Goal: Information Seeking & Learning: Learn about a topic

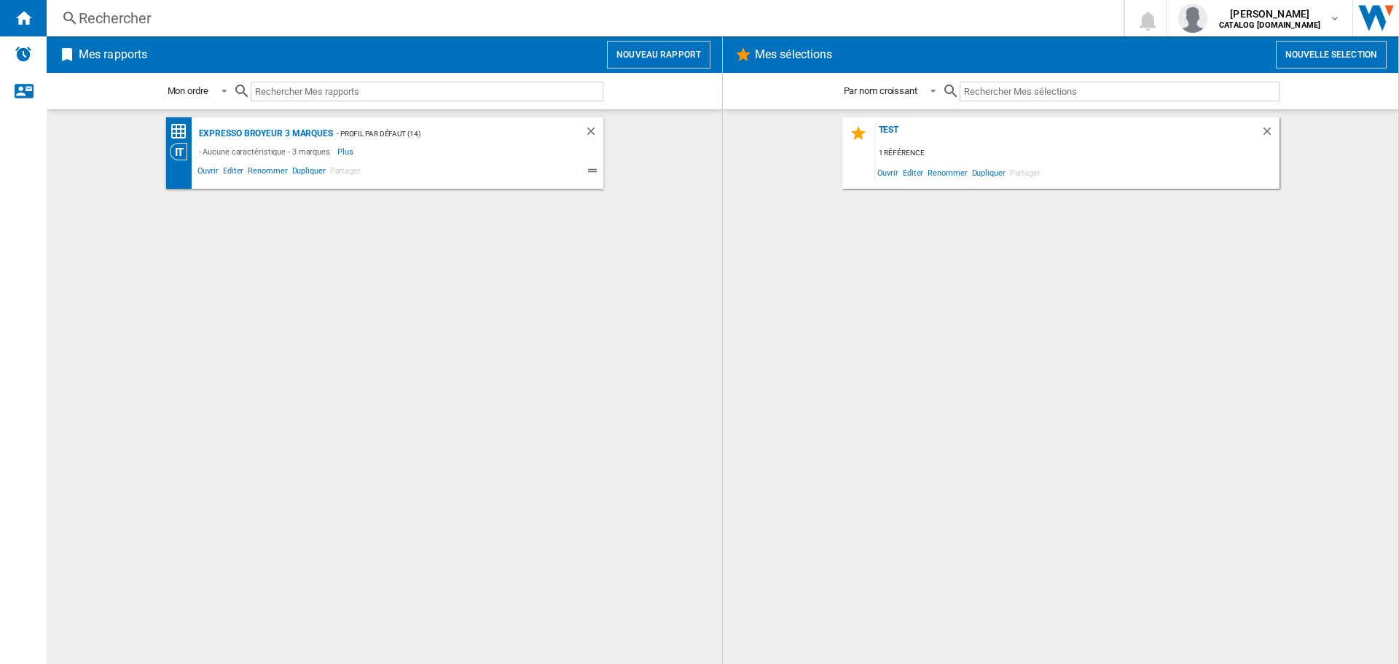
click at [309, 21] on div "Rechercher" at bounding box center [582, 18] width 1007 height 20
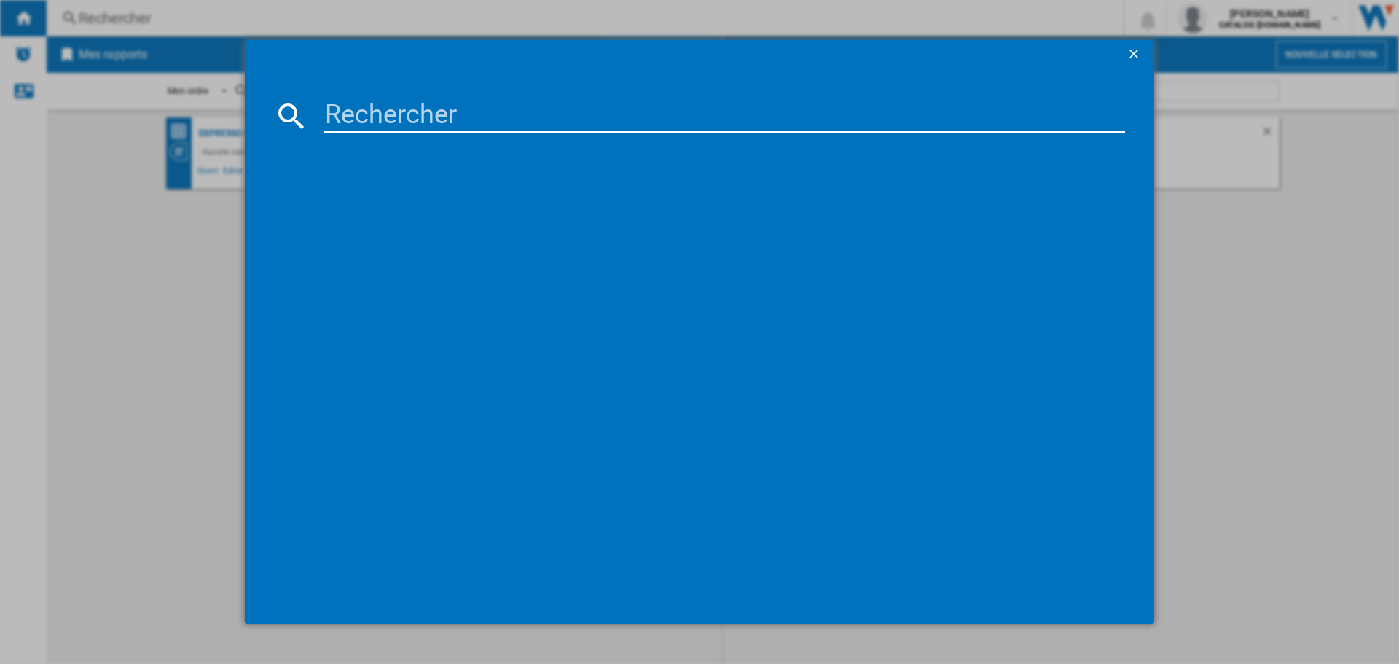
click at [384, 117] on input at bounding box center [723, 115] width 801 height 35
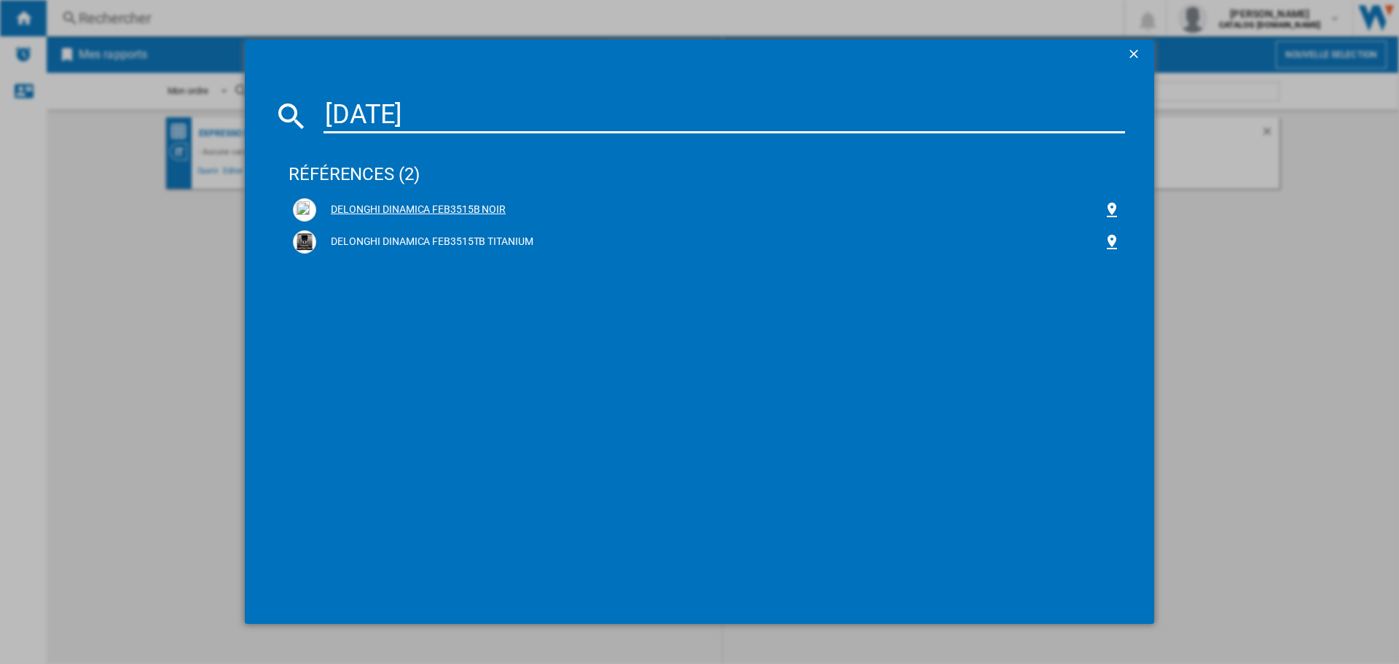
type input "[DATE]"
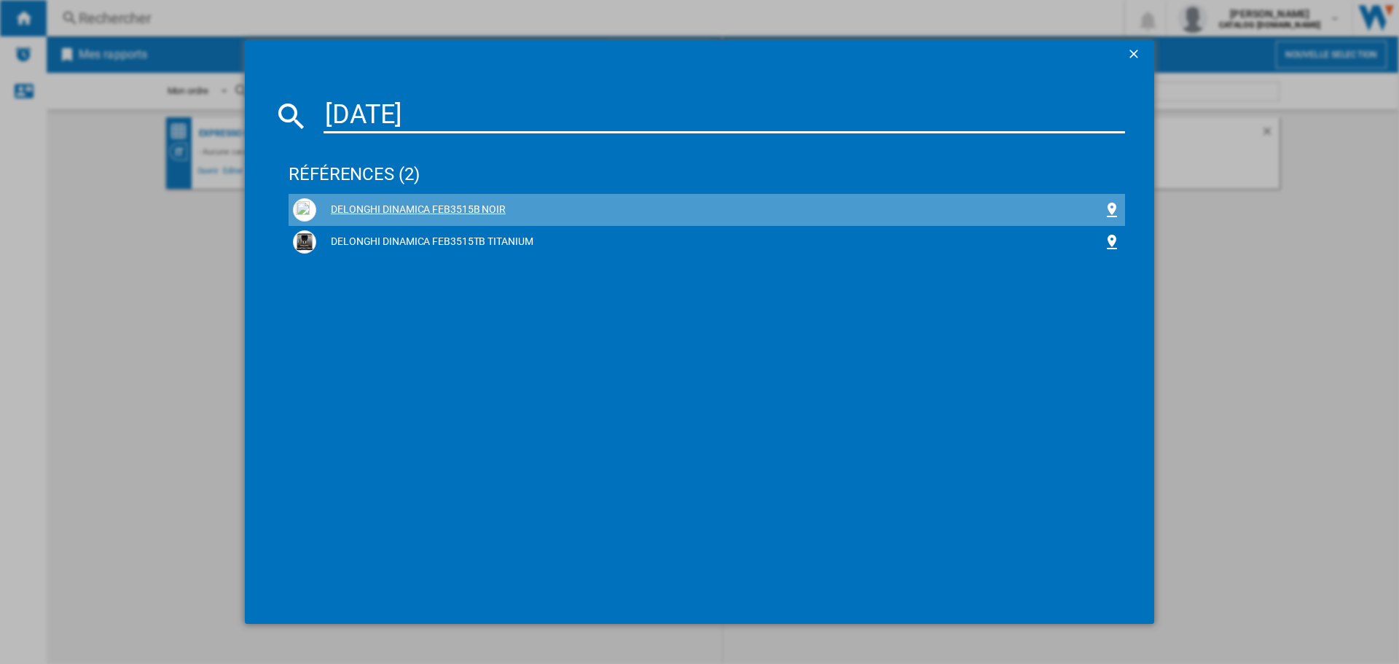
click at [444, 213] on div "DELONGHI DINAMICA FEB3515B NOIR" at bounding box center [709, 210] width 787 height 15
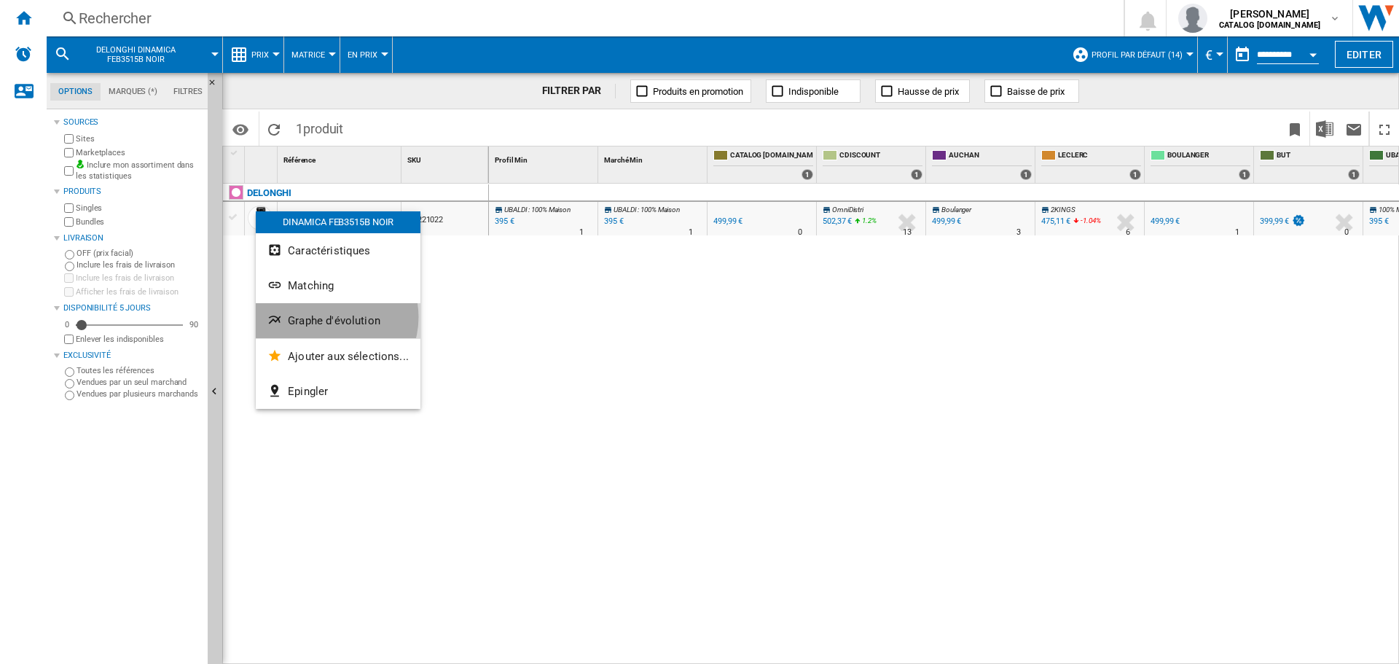
click at [330, 317] on span "Graphe d'évolution" at bounding box center [334, 320] width 93 height 13
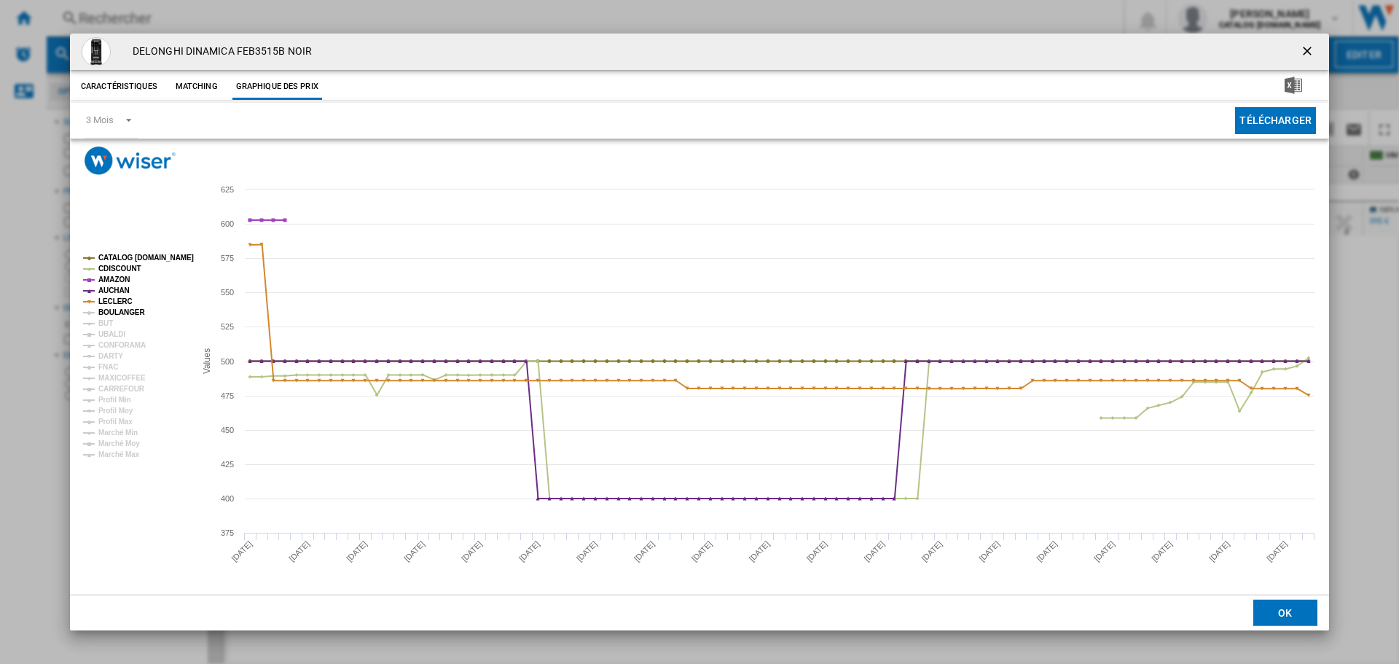
click at [125, 311] on tspan "BOULANGER" at bounding box center [121, 312] width 47 height 8
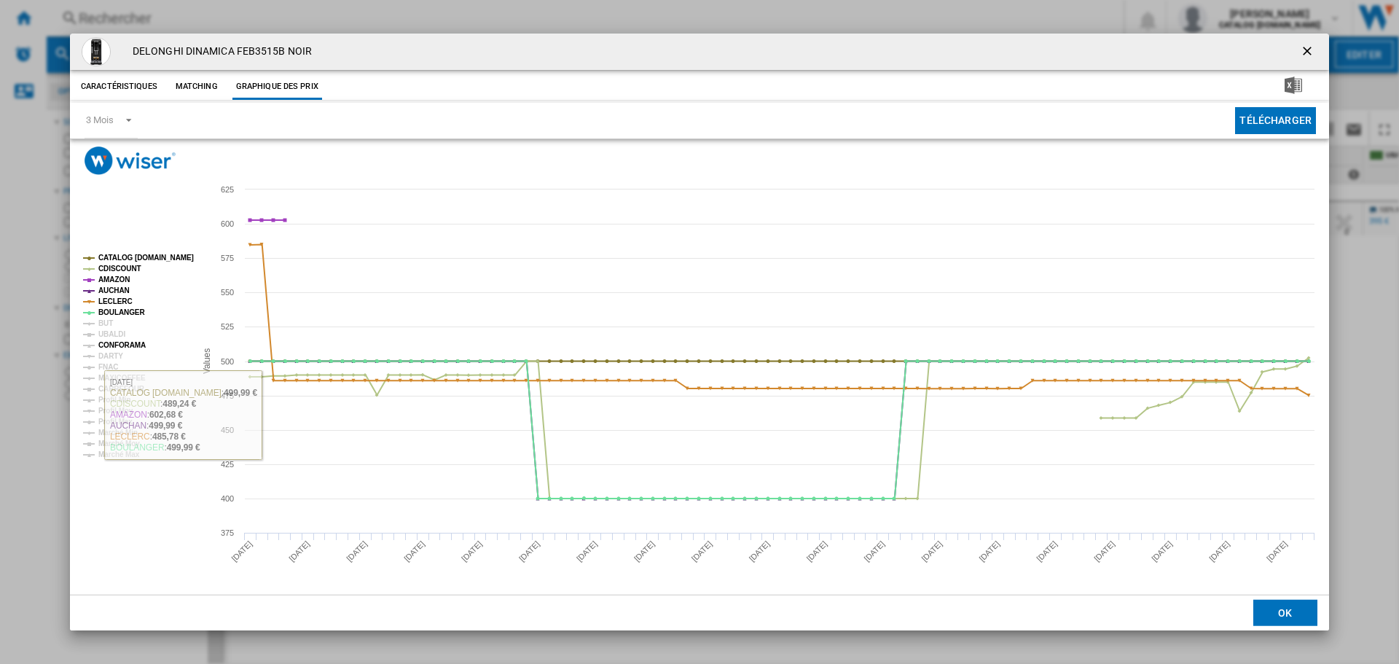
click at [125, 346] on tspan "CONFORAMA" at bounding box center [121, 345] width 47 height 8
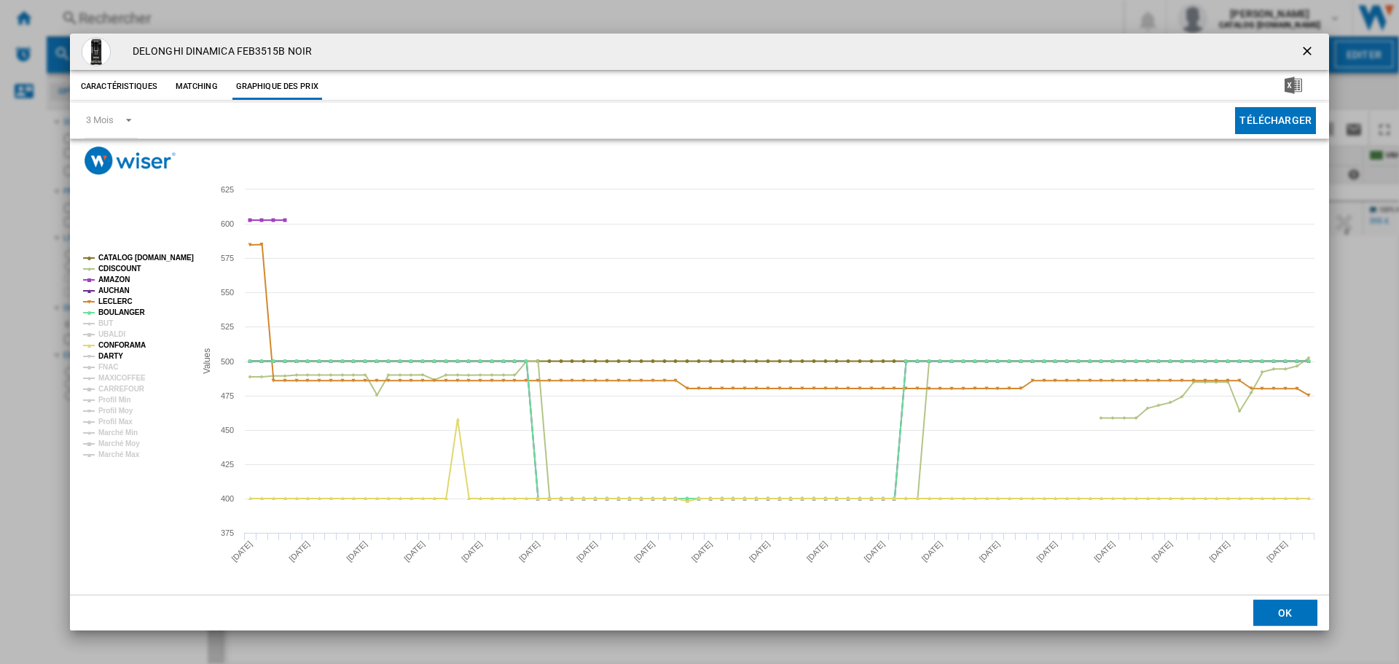
click at [118, 353] on tspan "DARTY" at bounding box center [110, 356] width 25 height 8
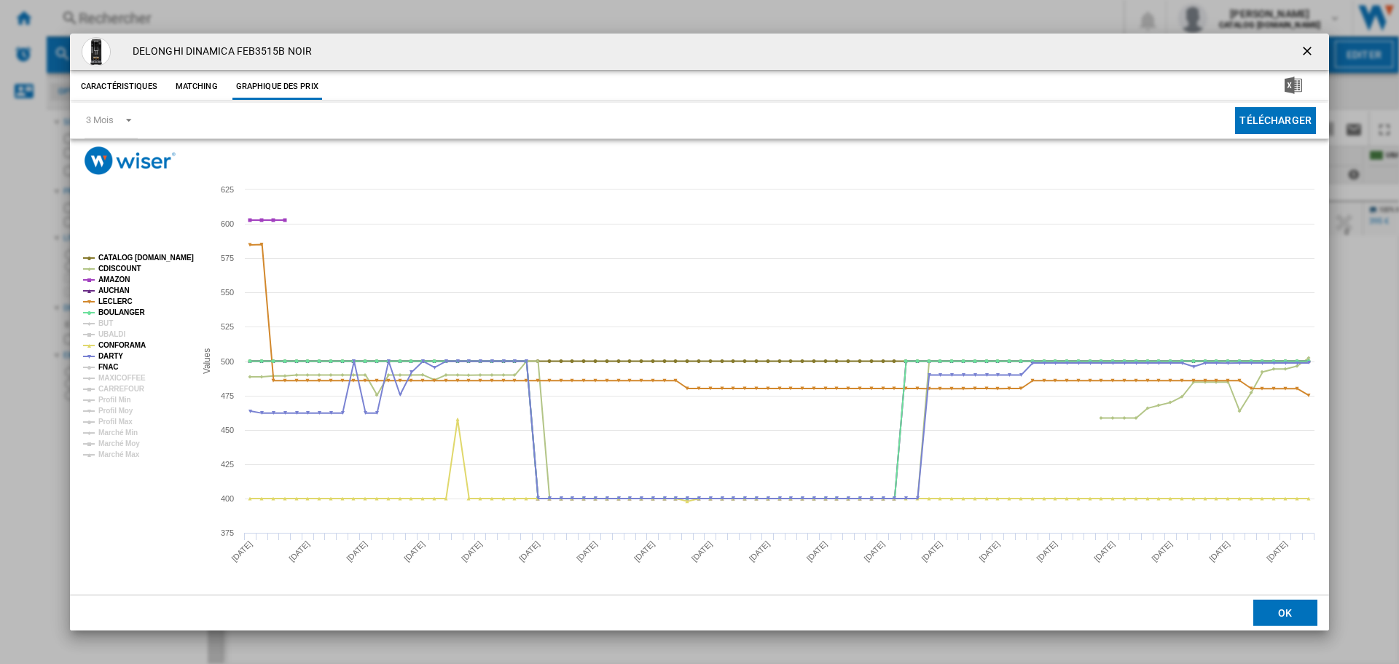
click at [111, 365] on tspan "FNAC" at bounding box center [108, 367] width 20 height 8
click at [103, 330] on tspan "UBALDI" at bounding box center [111, 334] width 27 height 8
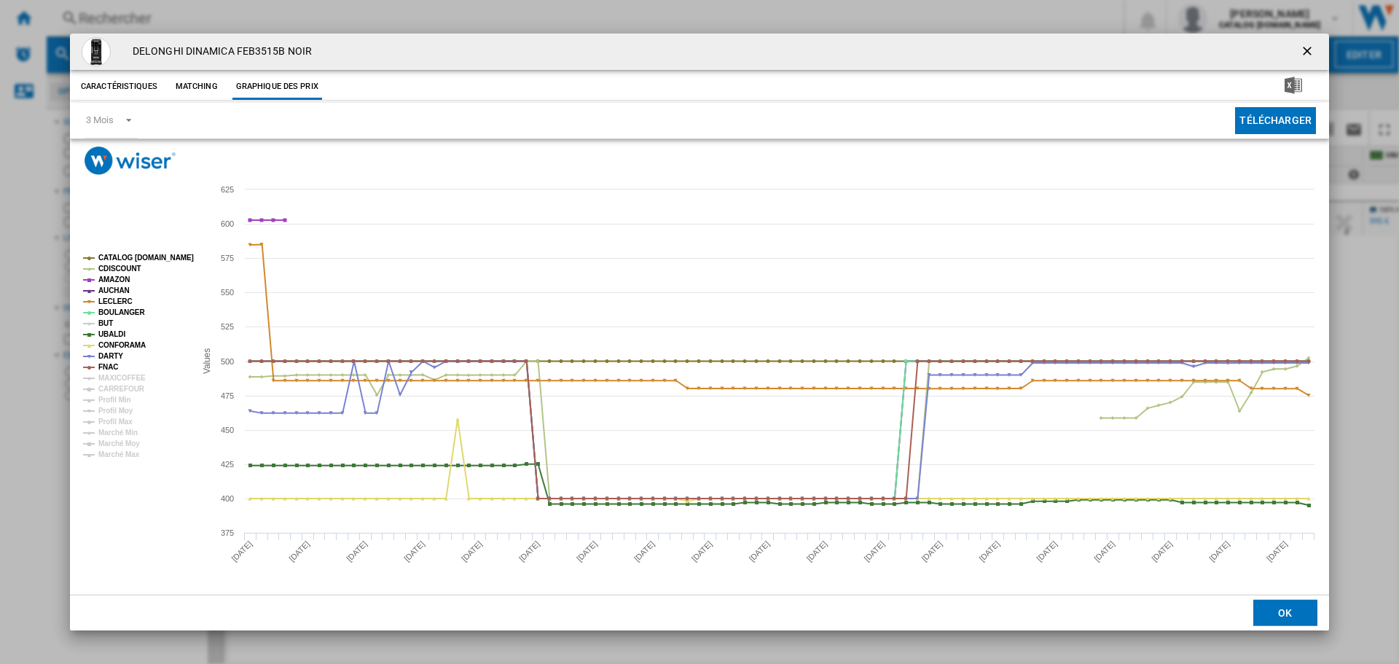
click at [103, 321] on tspan "BUT" at bounding box center [105, 323] width 15 height 8
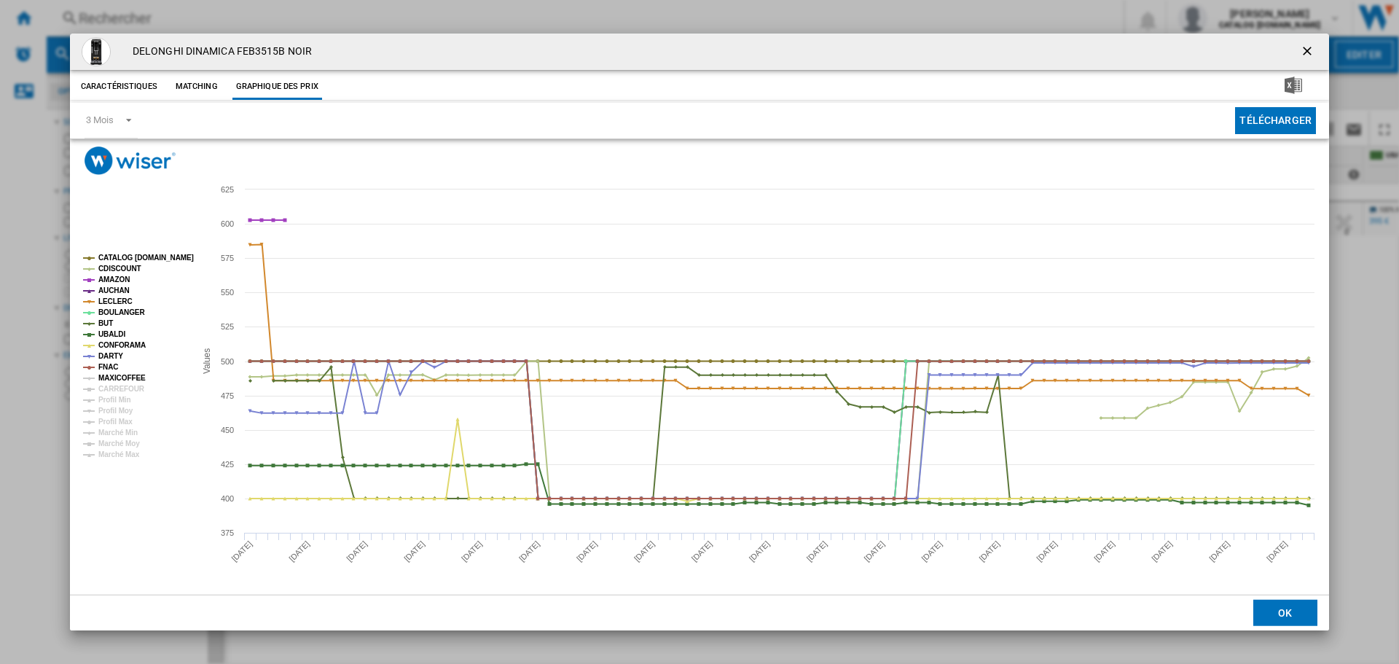
click at [115, 374] on tspan "MAXICOFFEE" at bounding box center [121, 378] width 47 height 8
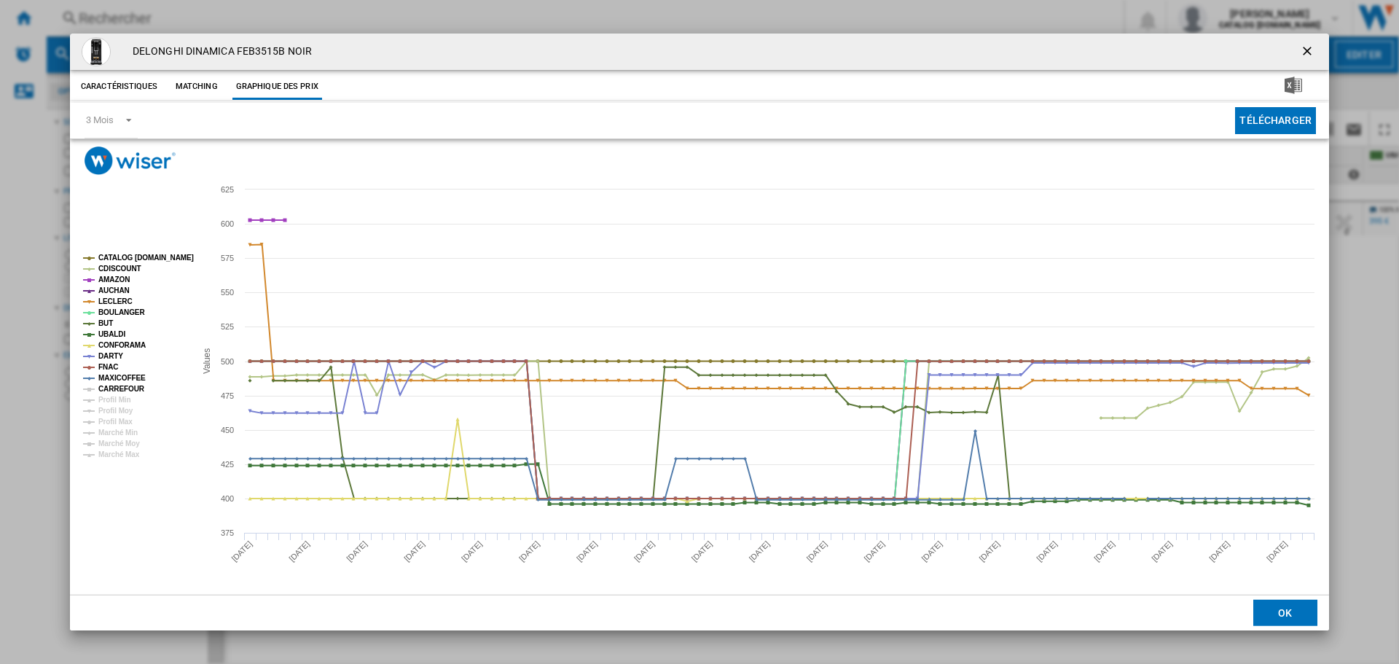
click at [115, 387] on tspan "CARREFOUR" at bounding box center [121, 389] width 47 height 8
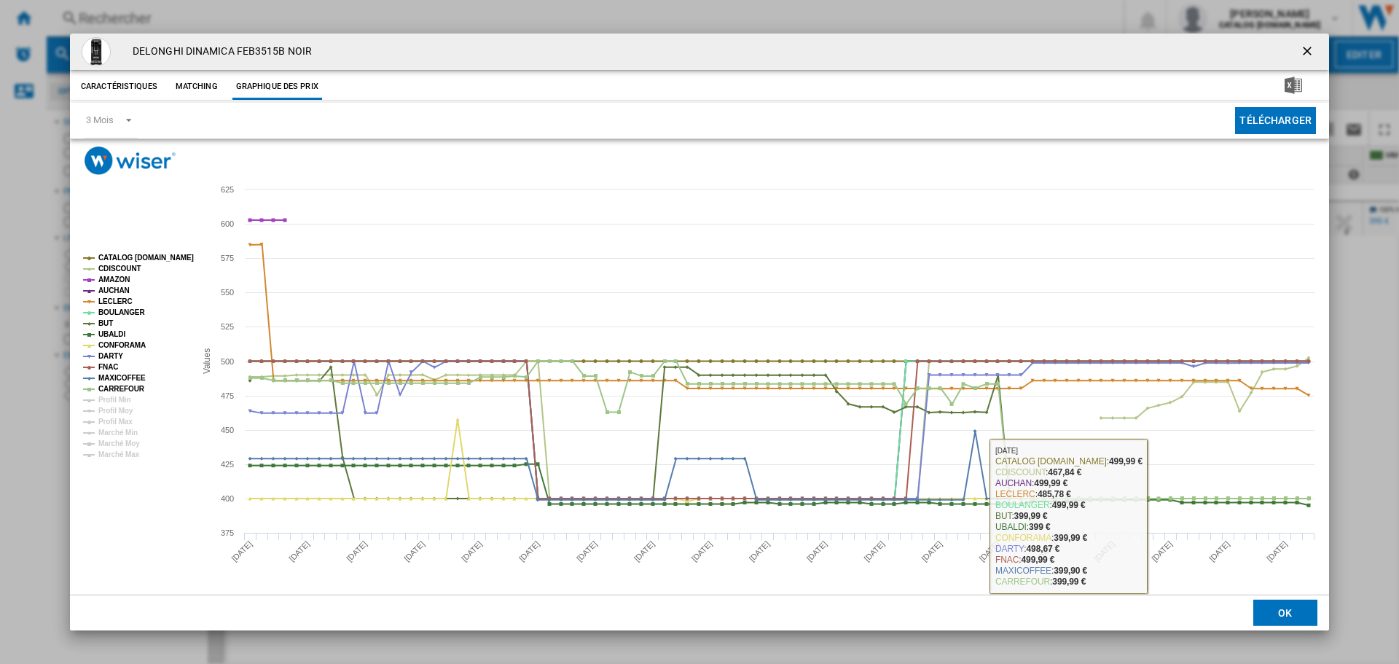
click at [1299, 605] on button "OK" at bounding box center [1285, 613] width 64 height 26
